Goal: Task Accomplishment & Management: Manage account settings

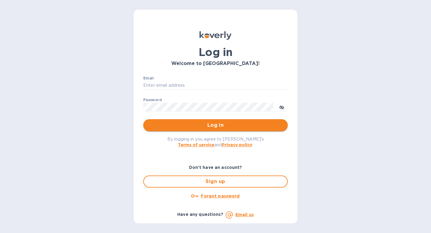
type input "[EMAIL_ADDRESS][DOMAIN_NAME]"
click at [190, 124] on span "Log in" at bounding box center [215, 125] width 135 height 7
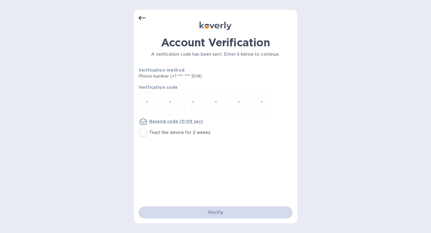
click at [100, 103] on div "Account Verification A verification code has been sent. Enter it below to conti…" at bounding box center [215, 116] width 431 height 233
drag, startPoint x: 187, startPoint y: 76, endPoint x: 205, endPoint y: 77, distance: 17.5
click at [205, 77] on p "Phone number (+1 *** *** 1014)" at bounding box center [194, 76] width 110 height 6
drag, startPoint x: 205, startPoint y: 77, endPoint x: 228, endPoint y: 83, distance: 24.3
click at [228, 83] on div "Account Verification A verification code has been sent. Enter it below to conti…" at bounding box center [216, 87] width 154 height 103
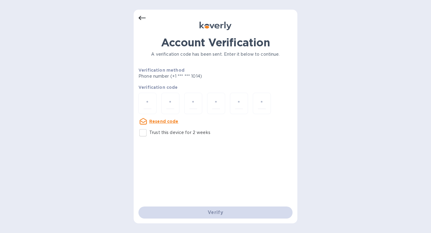
click at [129, 89] on div "Account Verification A verification code has been sent. Enter it below to conti…" at bounding box center [215, 116] width 431 height 233
click at [138, 17] on div "Account Verification A verification code has been sent. Enter it below to conti…" at bounding box center [216, 117] width 164 height 214
click at [144, 17] on icon at bounding box center [142, 18] width 7 height 4
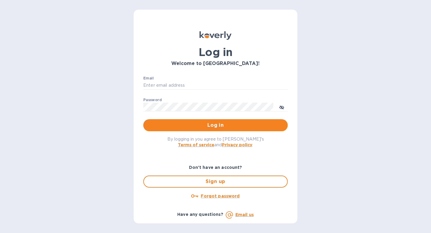
type input "[EMAIL_ADDRESS][DOMAIN_NAME]"
click at [126, 50] on div "Log in Welcome to [GEOGRAPHIC_DATA]! Email [EMAIL_ADDRESS][DOMAIN_NAME] ​ Passw…" at bounding box center [215, 116] width 431 height 233
click at [116, 45] on div "Log in Welcome to [GEOGRAPHIC_DATA]! Email [EMAIL_ADDRESS][DOMAIN_NAME] ​ Passw…" at bounding box center [215, 116] width 431 height 233
